Goal: Task Accomplishment & Management: Complete application form

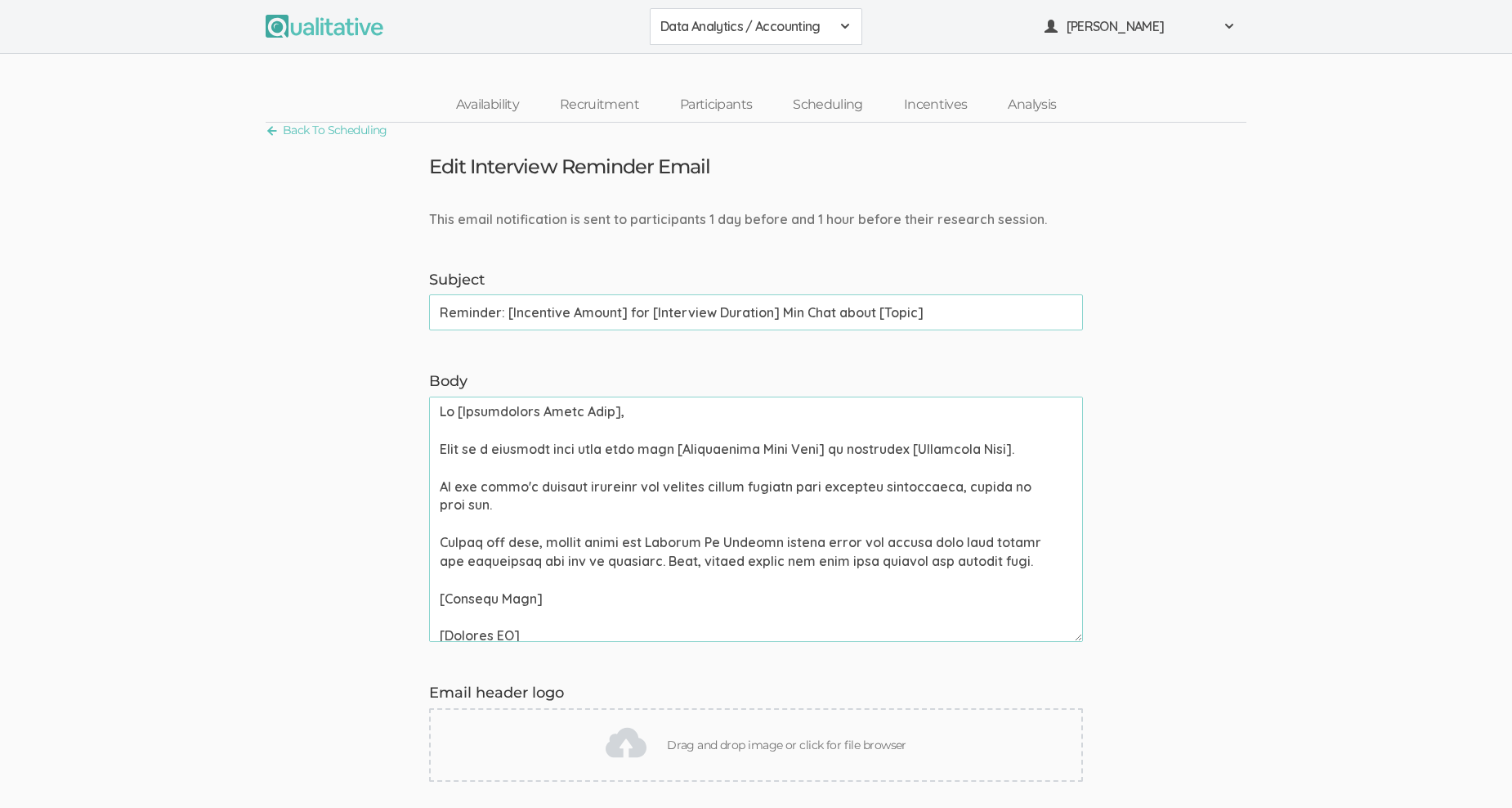
click at [842, 23] on span at bounding box center [846, 26] width 13 height 13
click at [768, 53] on span "Data Analytics / Non-accounting" at bounding box center [756, 62] width 192 height 19
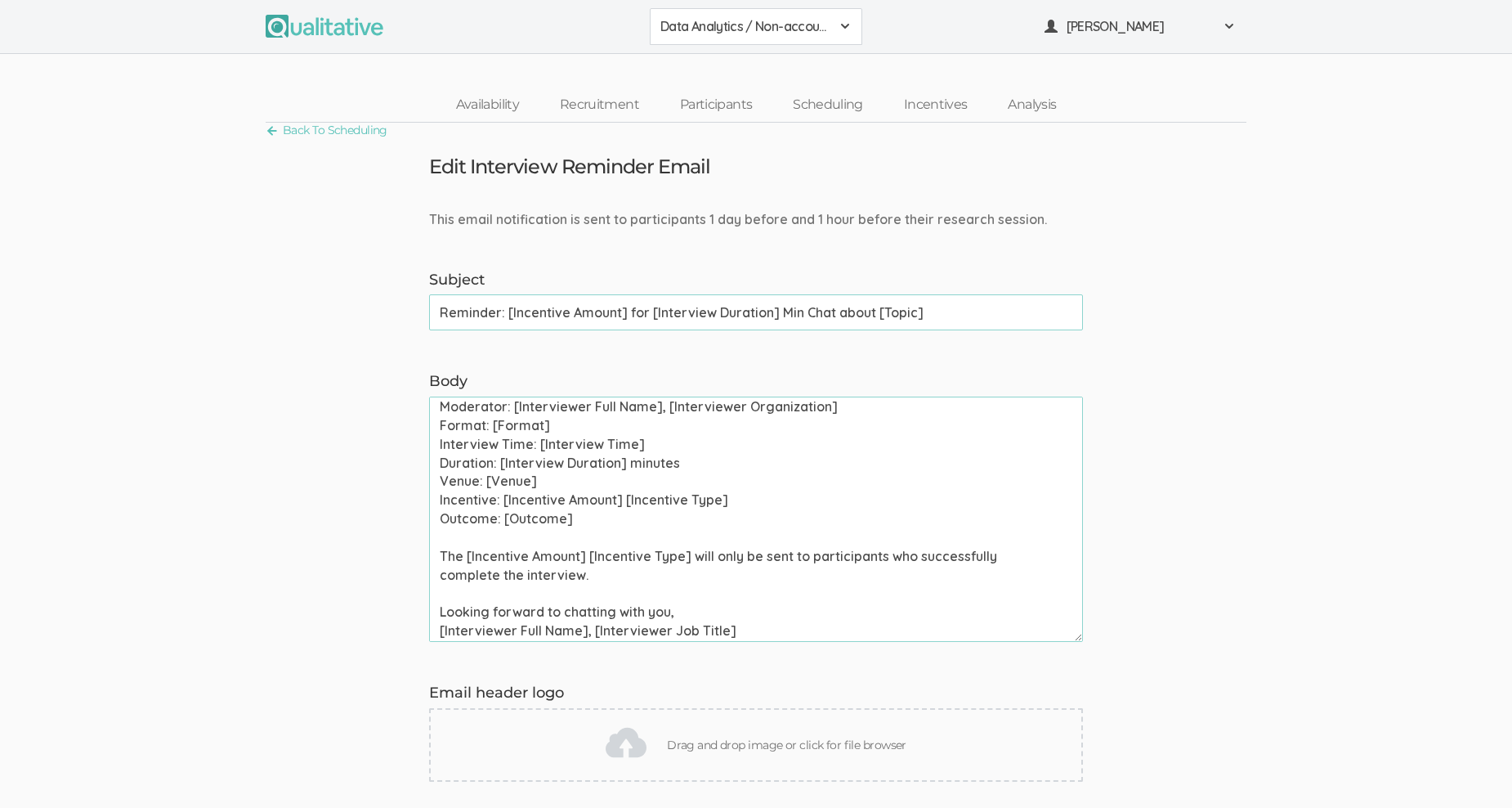
scroll to position [402, 0]
click at [501, 105] on link "Availability" at bounding box center [488, 105] width 104 height 36
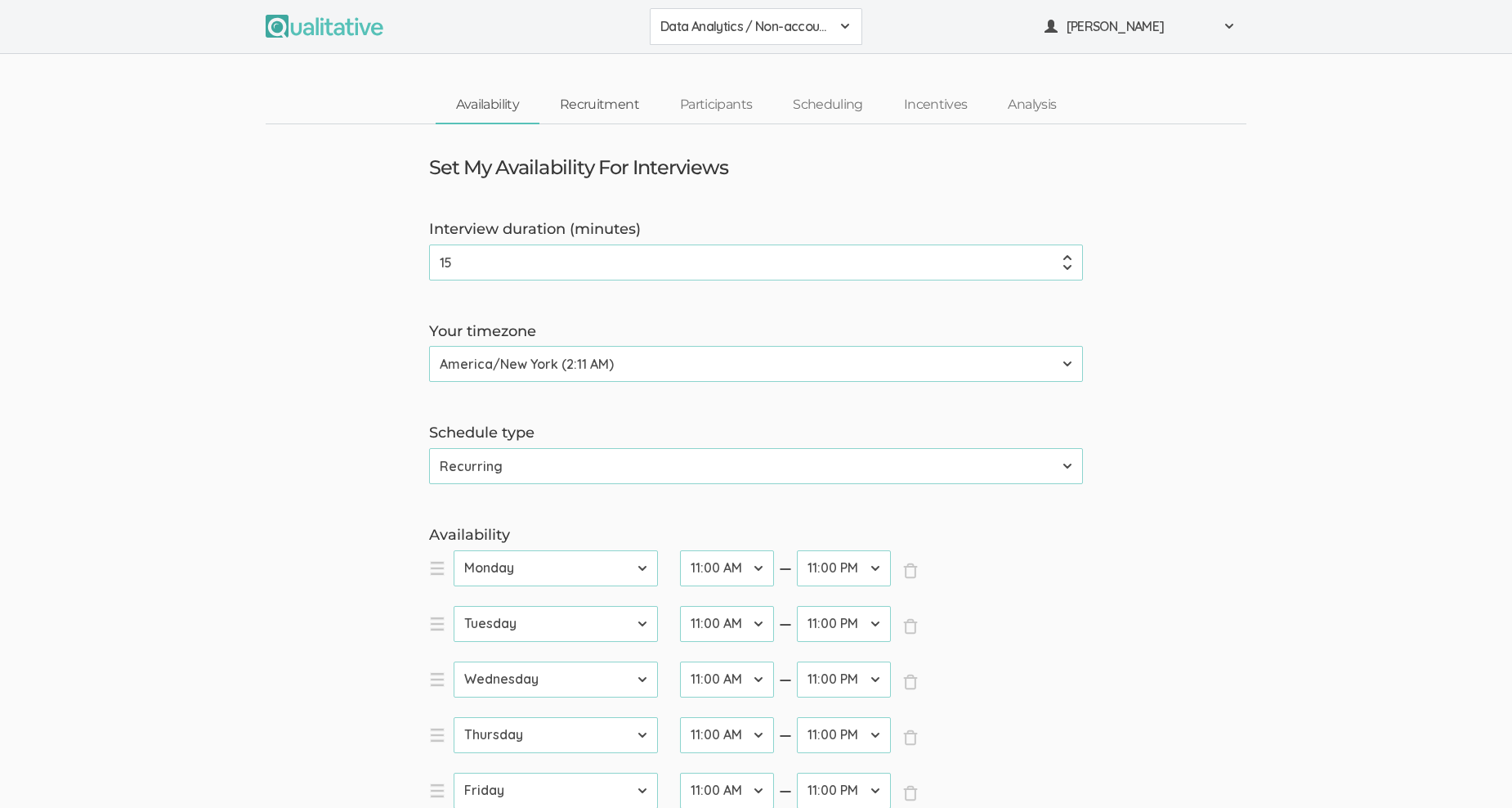
click at [632, 105] on link "Recruitment" at bounding box center [600, 105] width 121 height 36
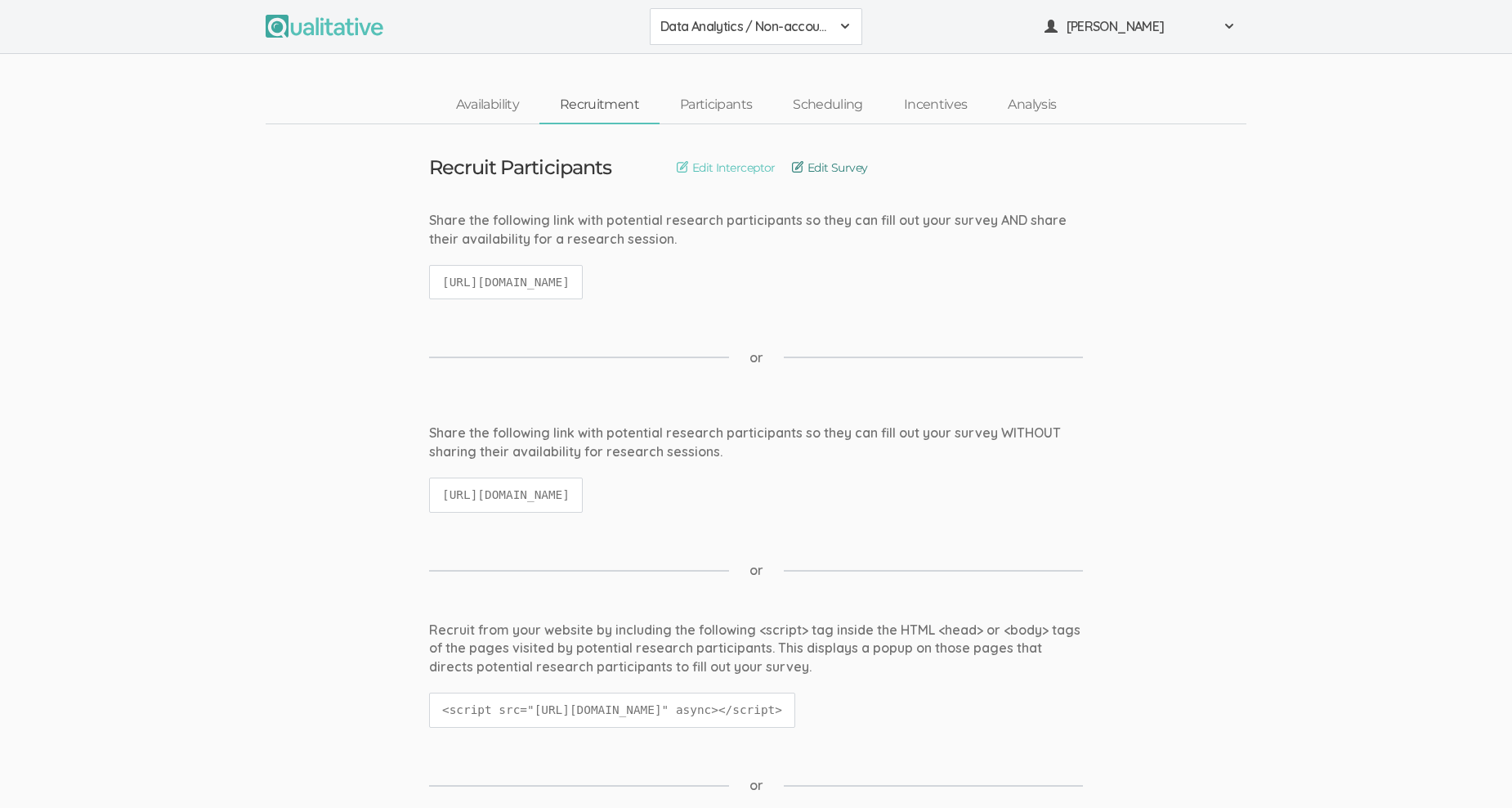
click at [812, 165] on link "Edit Survey" at bounding box center [830, 168] width 76 height 18
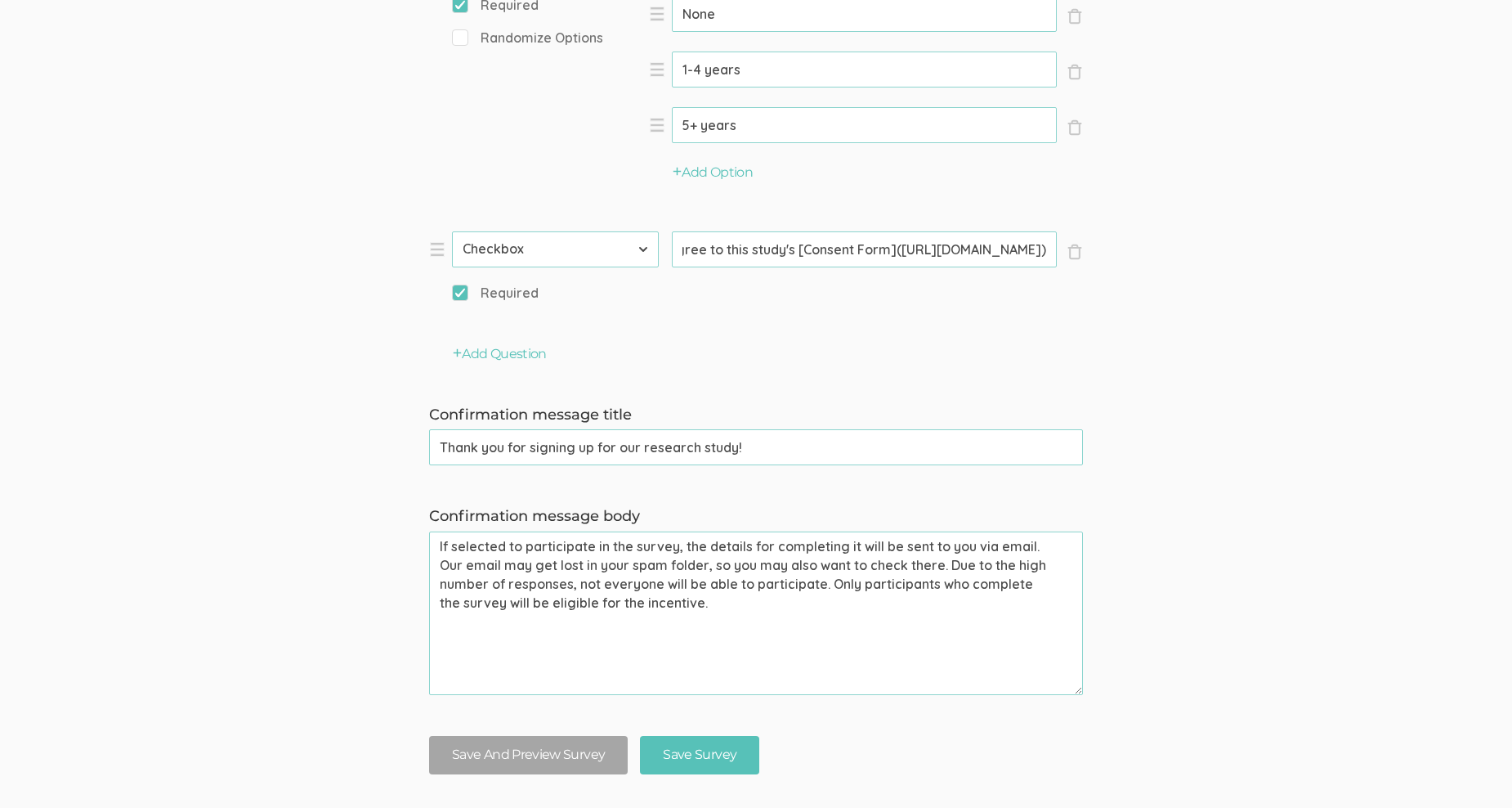
scroll to position [0, 136]
drag, startPoint x: 924, startPoint y: 250, endPoint x: 1040, endPoint y: 245, distance: 116.1
click at [1040, 245] on input "I agree to this study's [Consent Form](https://form.typeform.com/to/imYEF23C)" at bounding box center [865, 250] width 385 height 36
paste input "DbfESaZj"
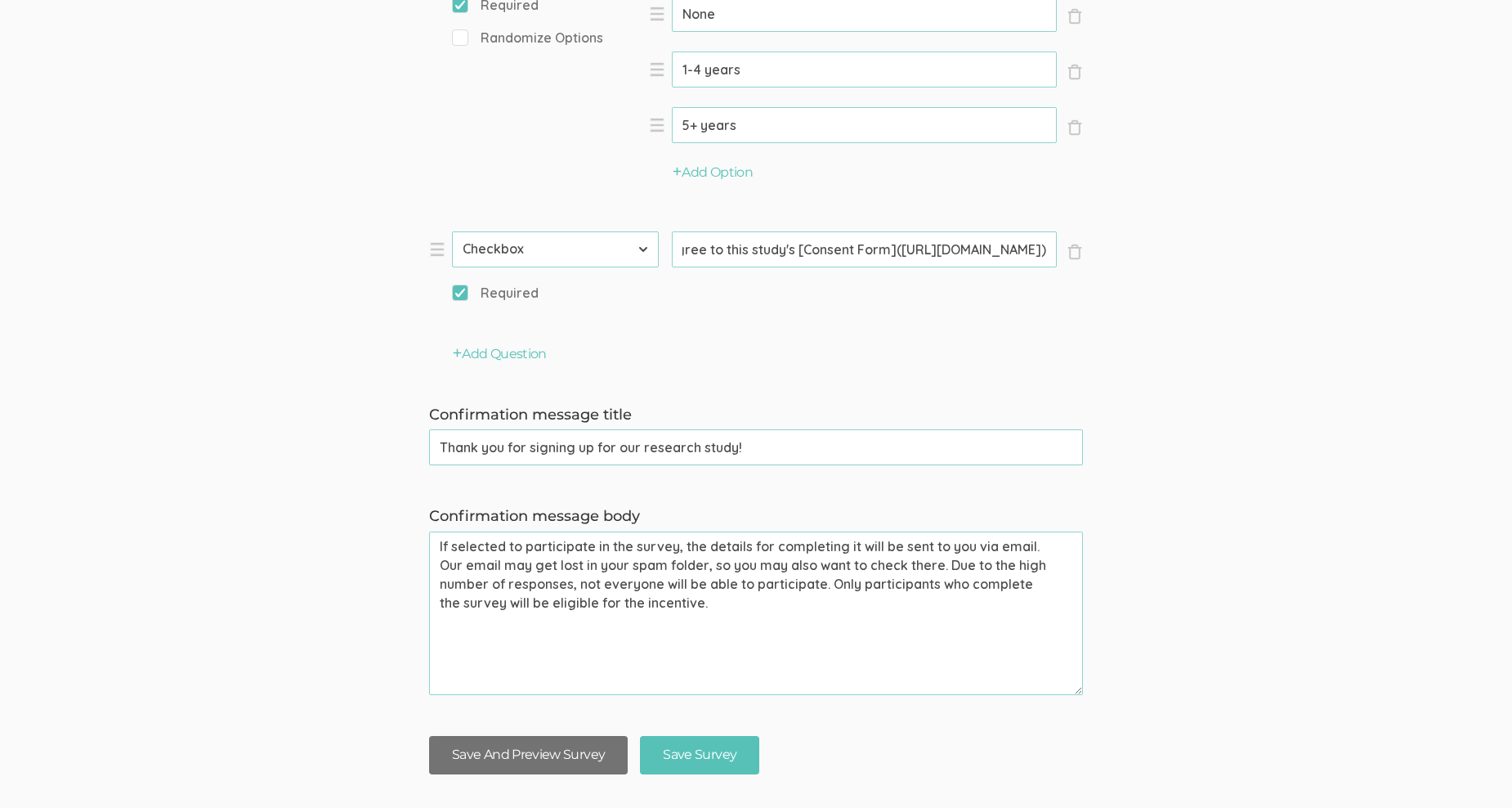
type input "I agree to this study's [Consent Form](https://form.typeform.com/to/DbfESaZj)"
click at [524, 753] on button "Save And Preview Survey" at bounding box center [528, 755] width 199 height 39
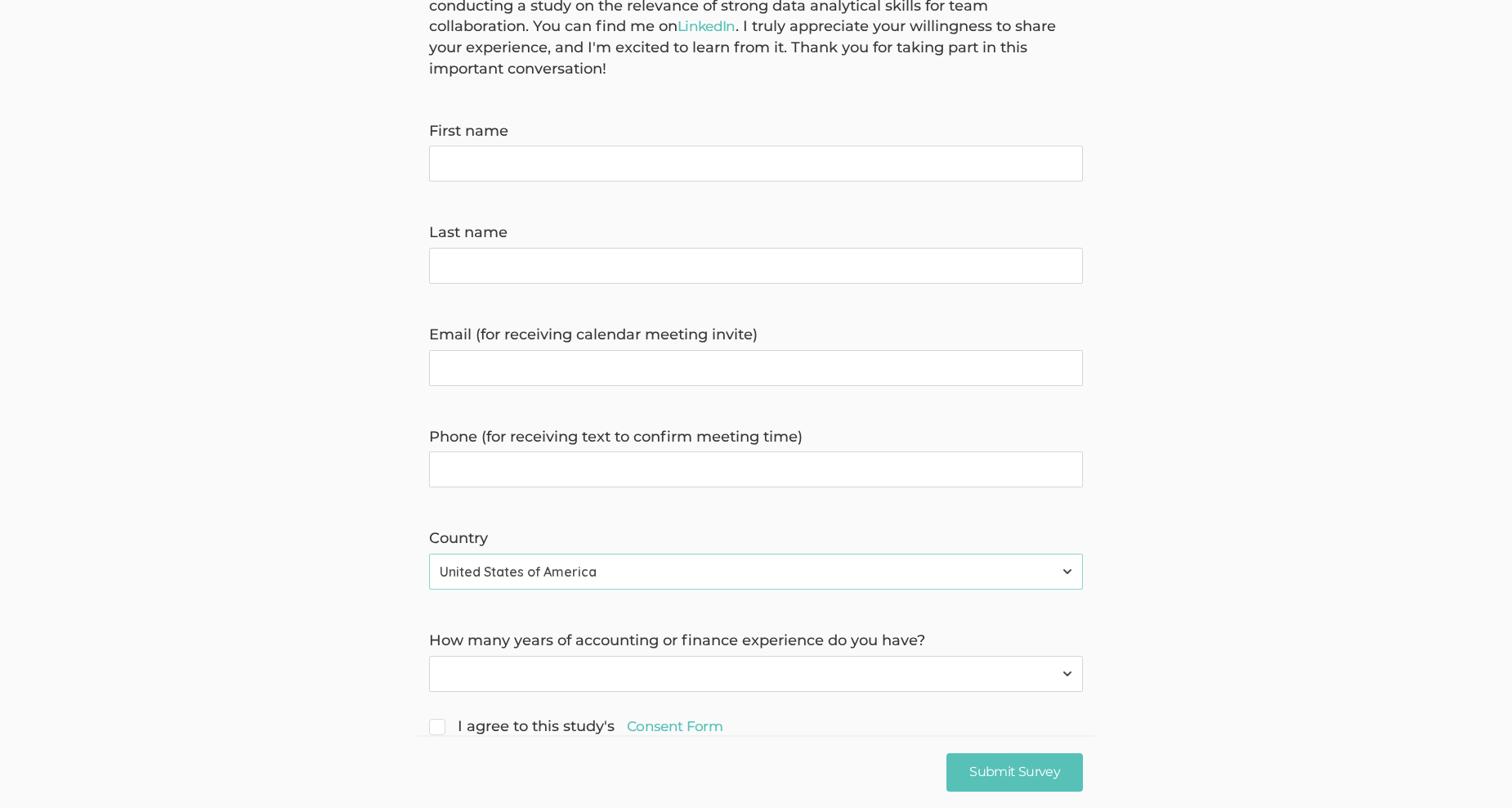
scroll to position [215, 0]
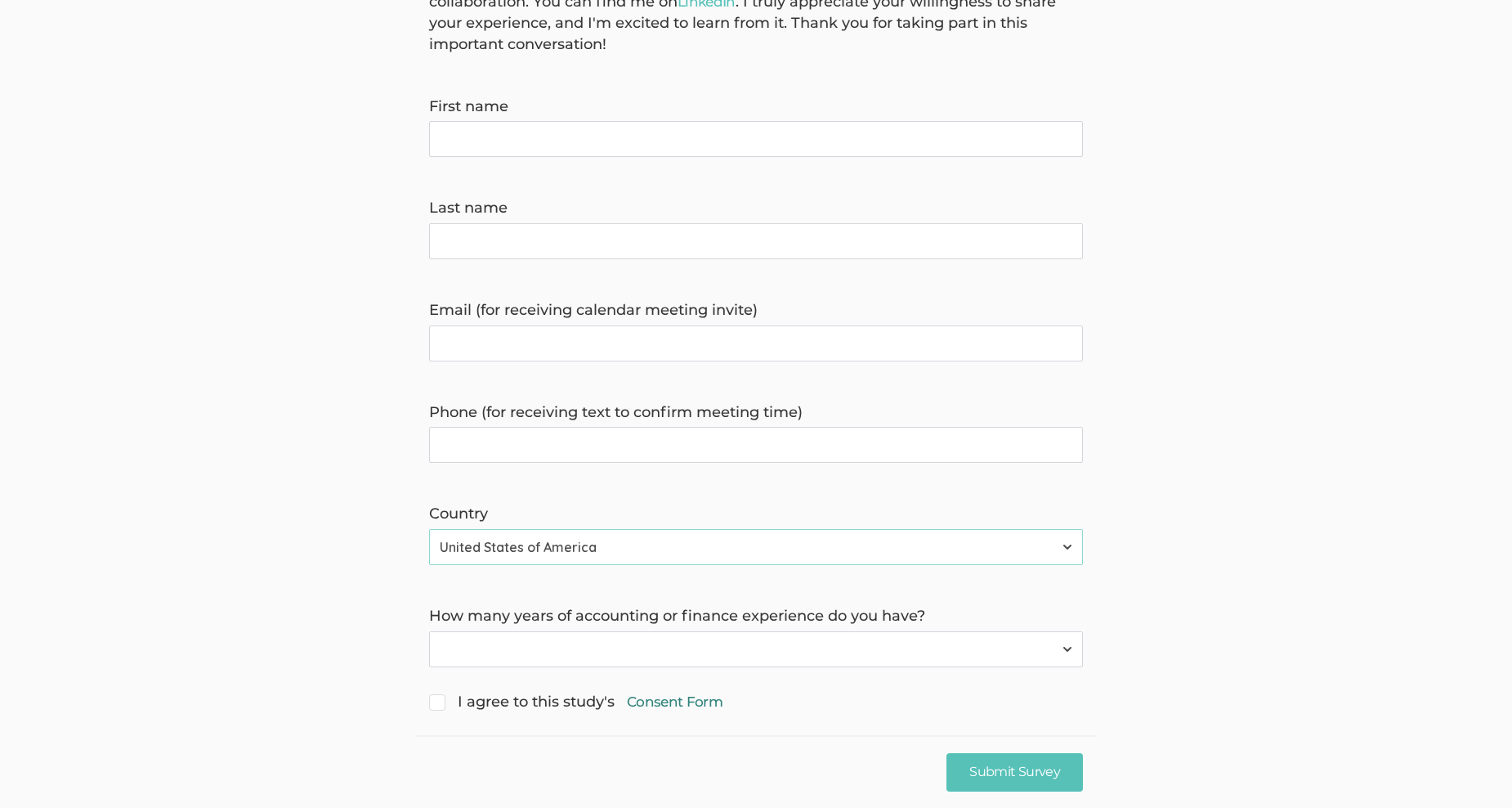
click at [694, 692] on link "Consent Form" at bounding box center [675, 702] width 96 height 20
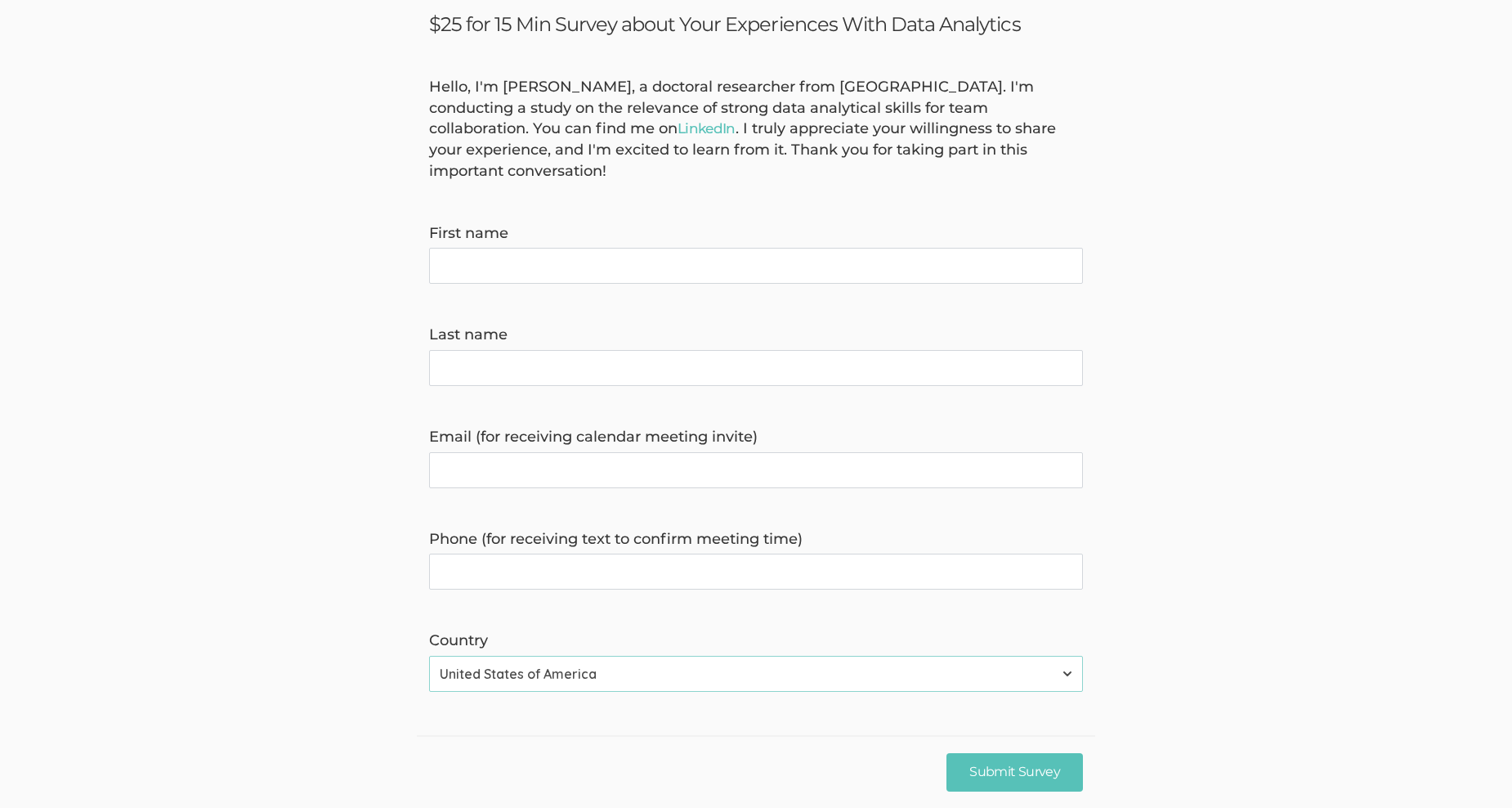
scroll to position [0, 0]
